Goal: Task Accomplishment & Management: Manage account settings

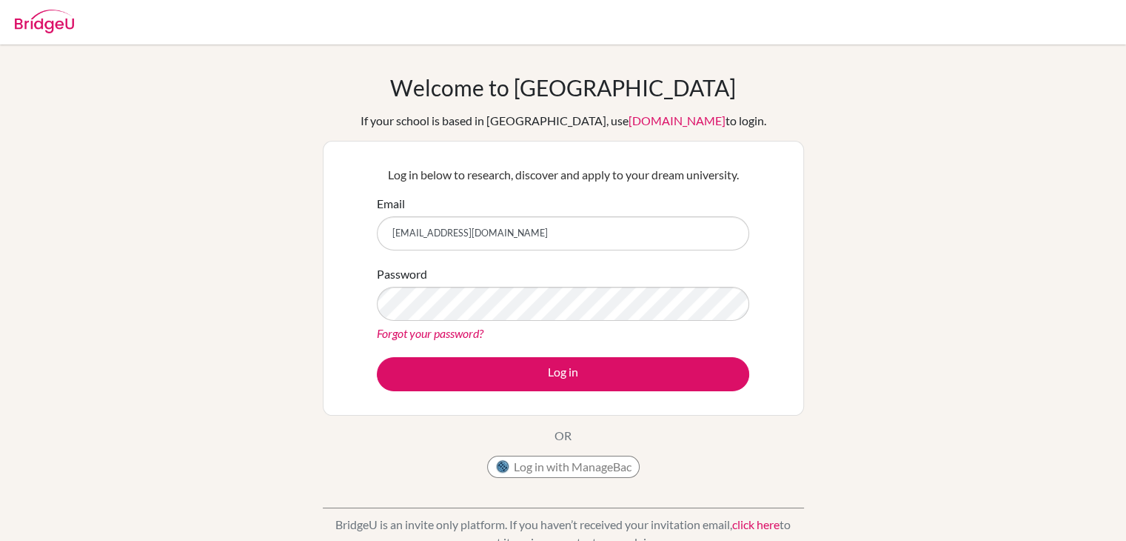
click at [377, 357] on button "Log in" at bounding box center [563, 374] width 372 height 34
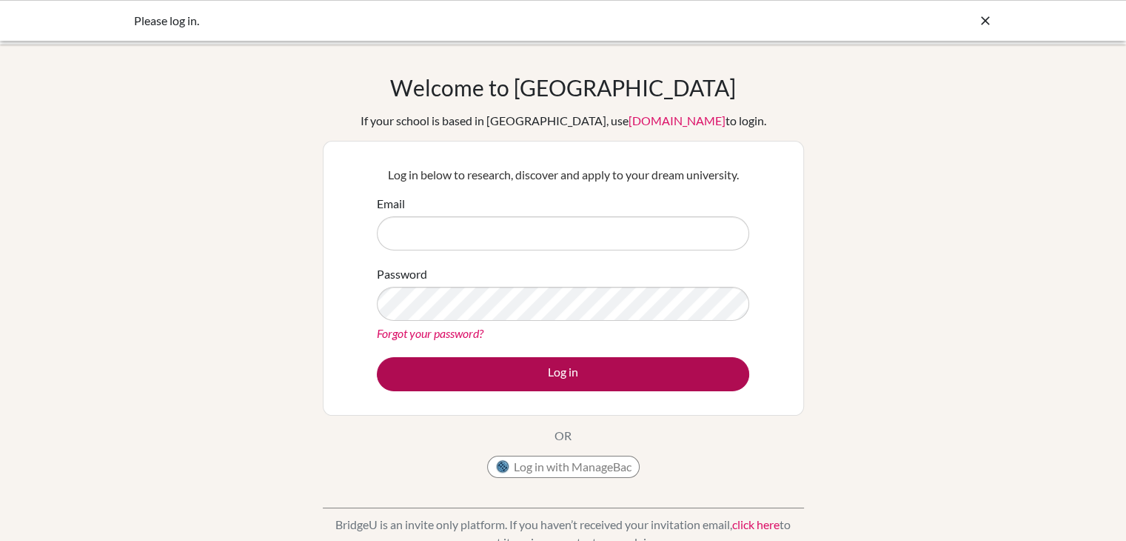
type input "[EMAIL_ADDRESS][DOMAIN_NAME]"
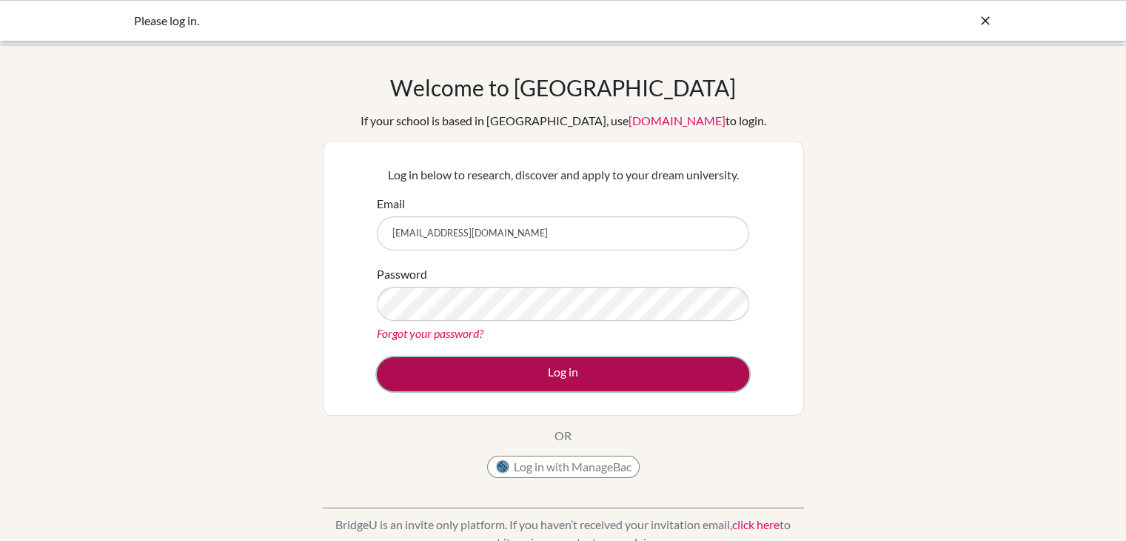
click at [607, 361] on button "Log in" at bounding box center [563, 374] width 372 height 34
